Goal: Task Accomplishment & Management: Use online tool/utility

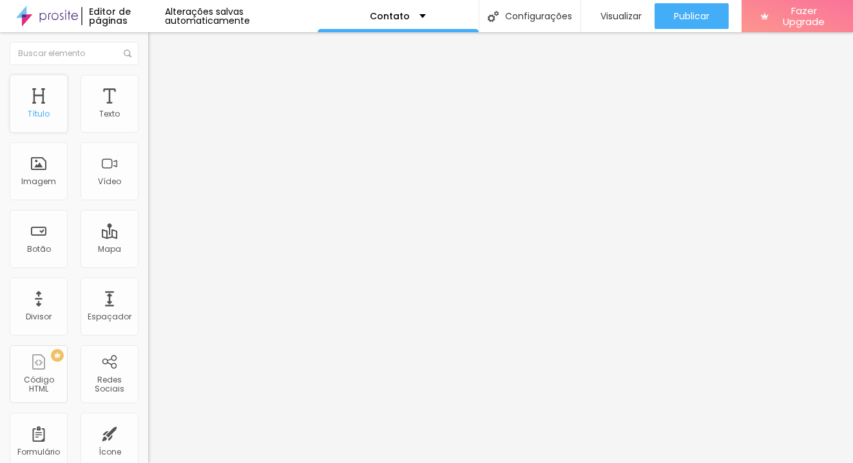
click at [41, 111] on div "Título" at bounding box center [39, 114] width 22 height 9
click at [35, 109] on div "Título" at bounding box center [39, 104] width 58 height 58
click at [120, 100] on div "Texto" at bounding box center [110, 104] width 58 height 58
click at [101, 119] on div "Texto" at bounding box center [109, 114] width 21 height 9
click at [110, 117] on div "Texto" at bounding box center [109, 114] width 21 height 9
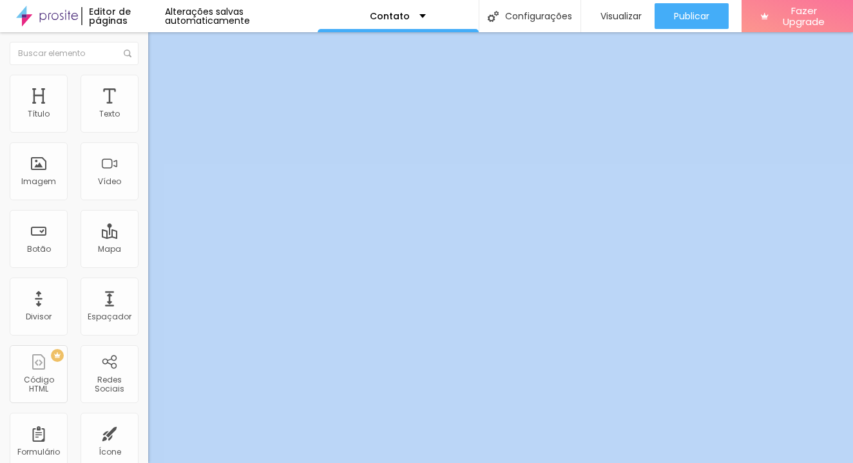
scroll to position [0, 148]
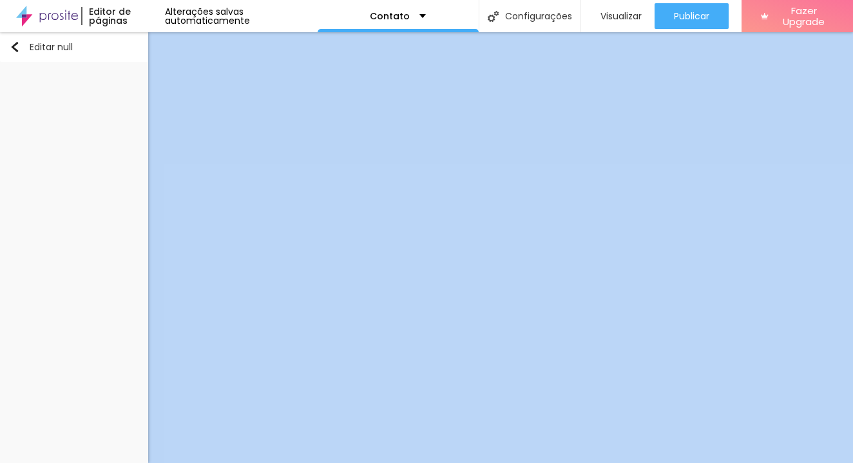
drag, startPoint x: 110, startPoint y: 117, endPoint x: 94, endPoint y: 63, distance: 55.9
click at [94, 63] on div "Título Texto Imagem Vídeo Botão Mapa Divisor Espaçador PREMIUM Código HTML Rede…" at bounding box center [74, 247] width 148 height 431
click at [15, 44] on img "button" at bounding box center [15, 47] width 10 height 10
click at [15, 43] on img "button" at bounding box center [15, 47] width 10 height 10
click at [15, 48] on img "button" at bounding box center [15, 47] width 10 height 10
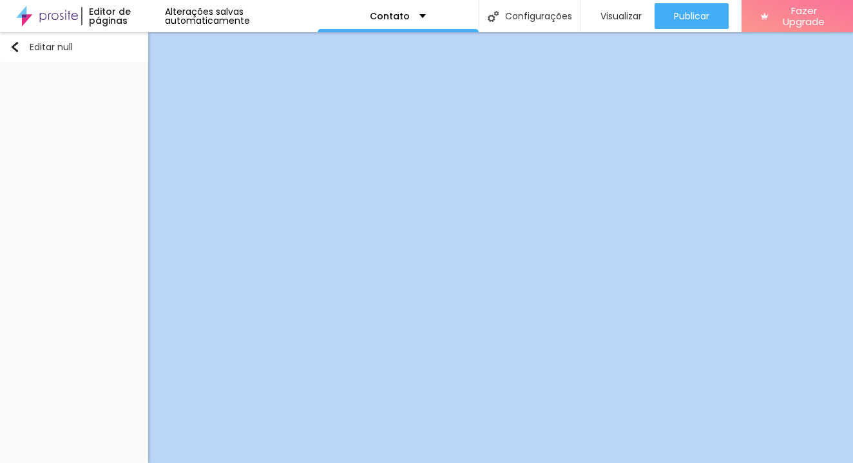
scroll to position [0, 0]
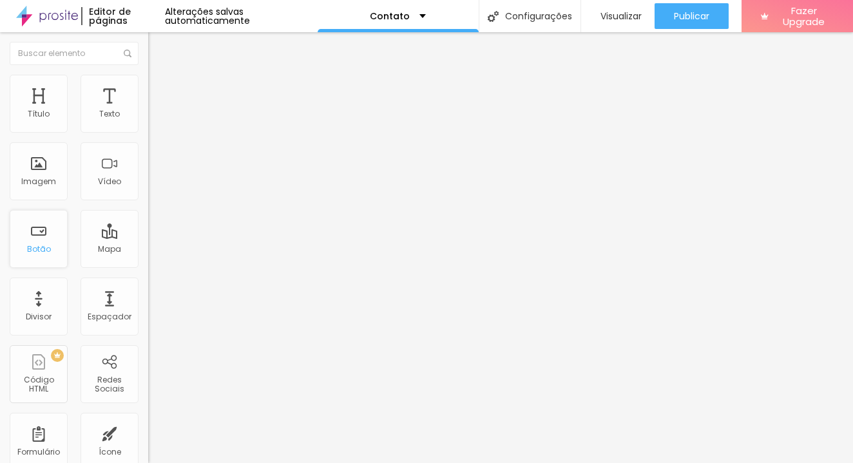
click at [44, 263] on div "Botão" at bounding box center [39, 239] width 58 height 58
